Goal: Navigation & Orientation: Find specific page/section

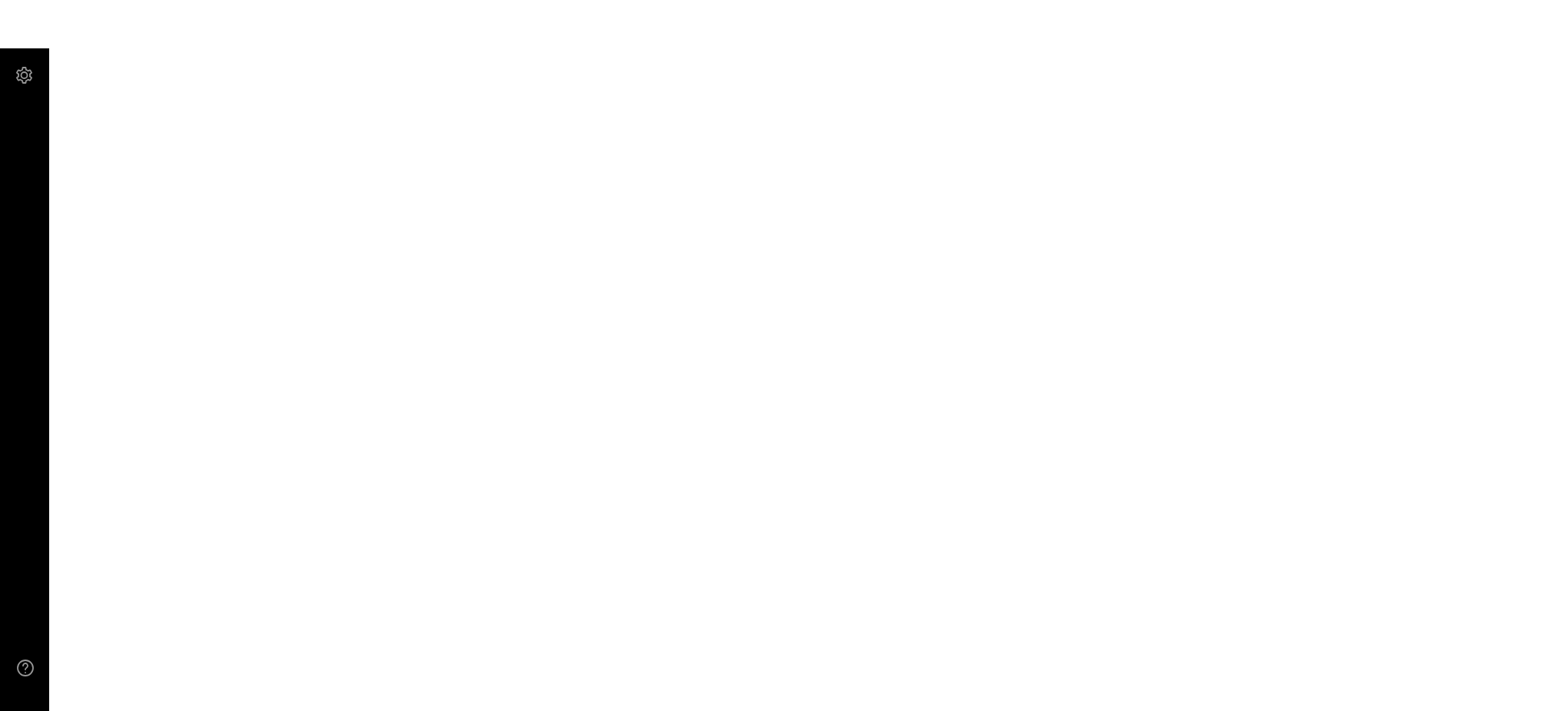
click at [68, 18] on main at bounding box center [784, 356] width 1568 height 711
click at [1533, 93] on main at bounding box center [784, 356] width 1568 height 711
